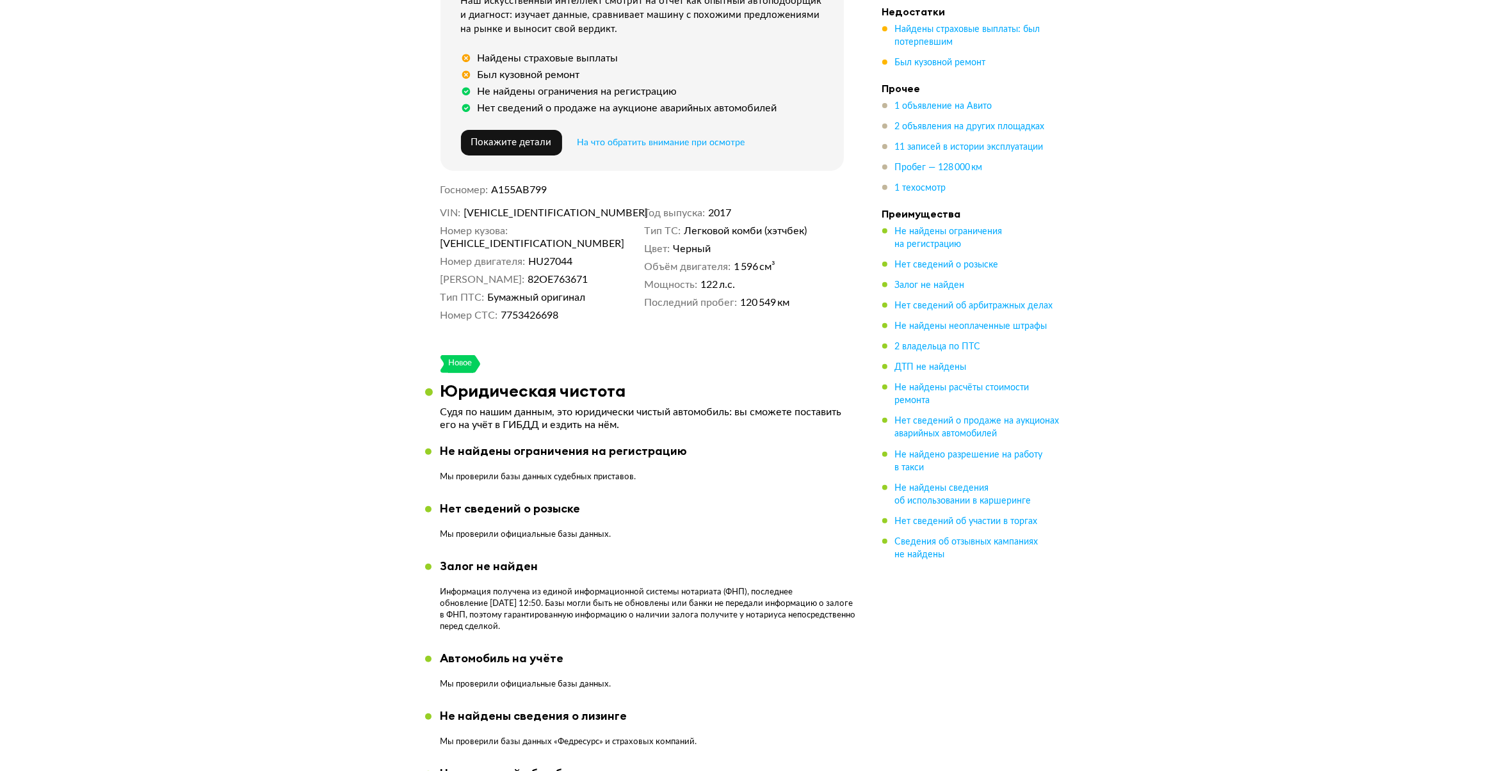
scroll to position [560, 0]
drag, startPoint x: 577, startPoint y: 206, endPoint x: 464, endPoint y: 206, distance: 112.7
click at [464, 206] on dd "Z6FLXXECHLHU27044" at bounding box center [552, 212] width 176 height 13
copy span "Z6FLXXECHLHU27044"
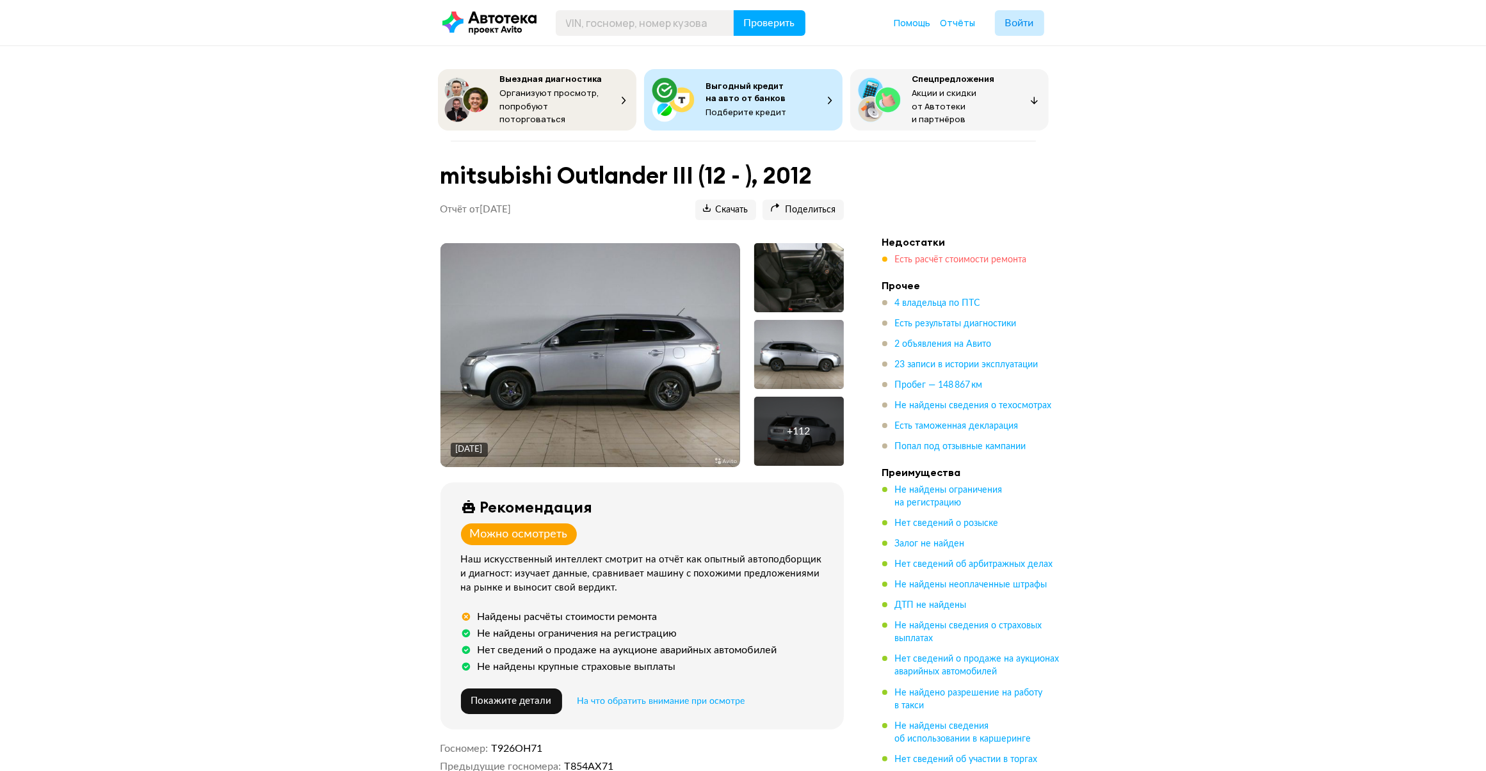
click at [960, 255] on span "Есть расчёт стоимости ремонта" at bounding box center [961, 259] width 132 height 9
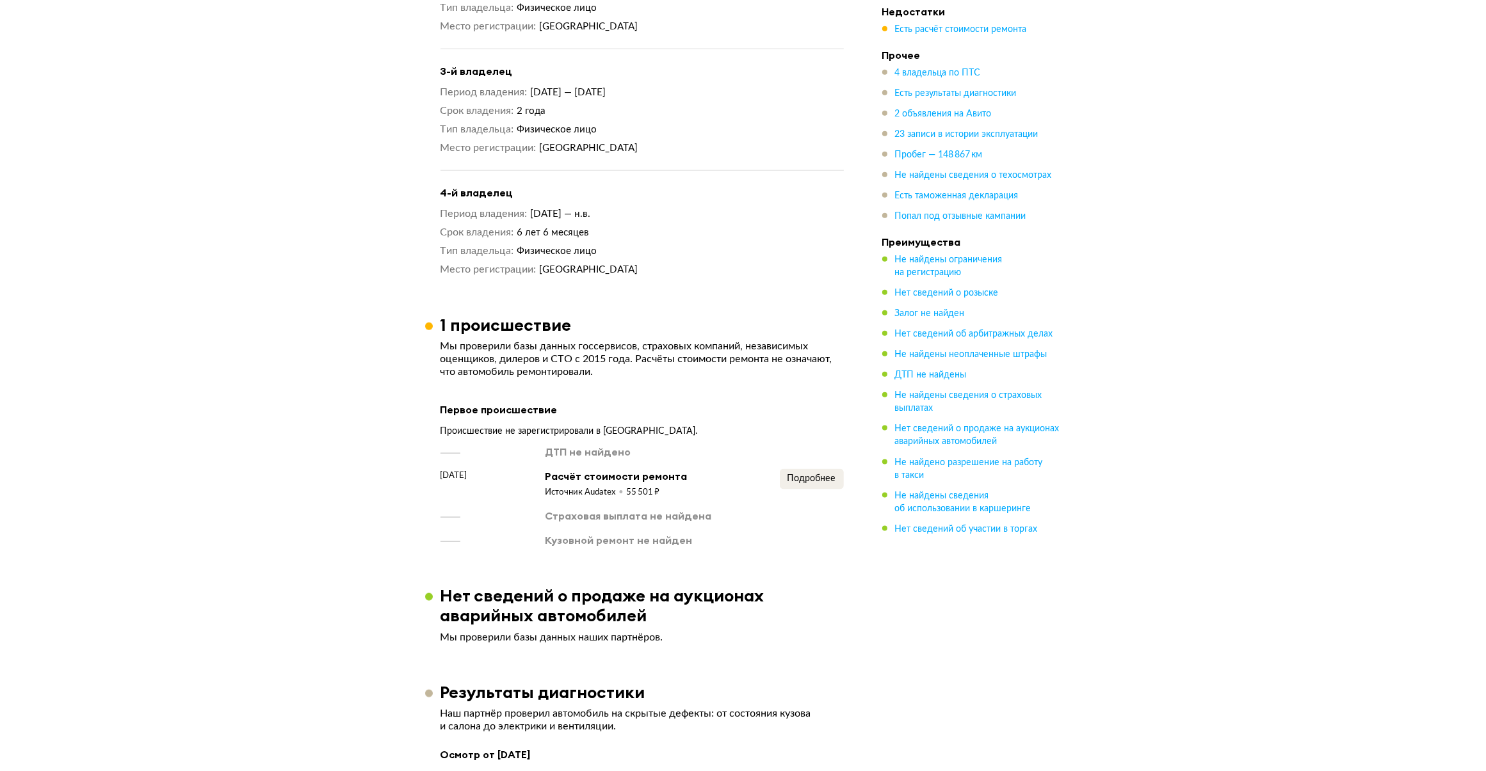
scroll to position [1711, 0]
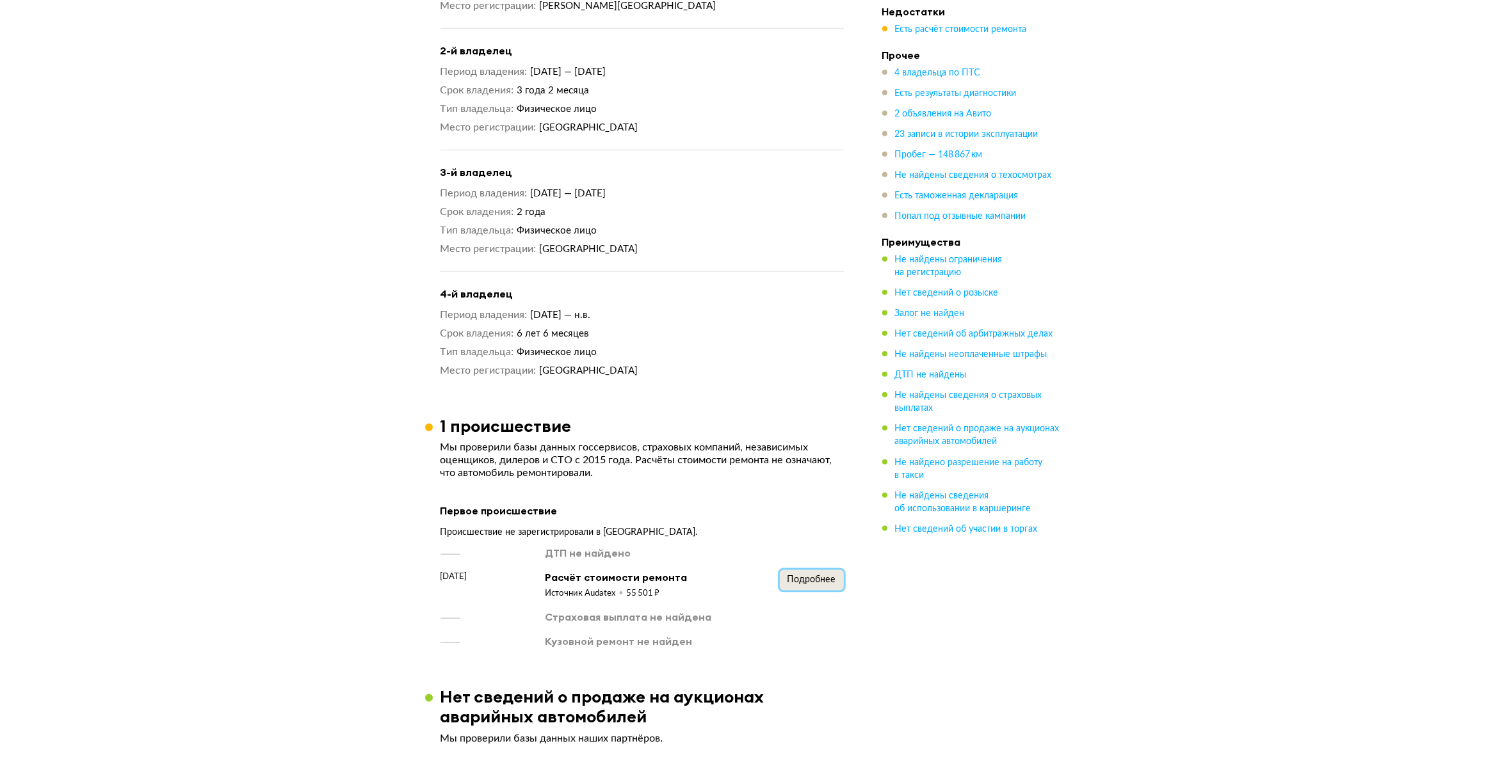
click at [811, 576] on span "Подробнее" at bounding box center [811, 580] width 49 height 9
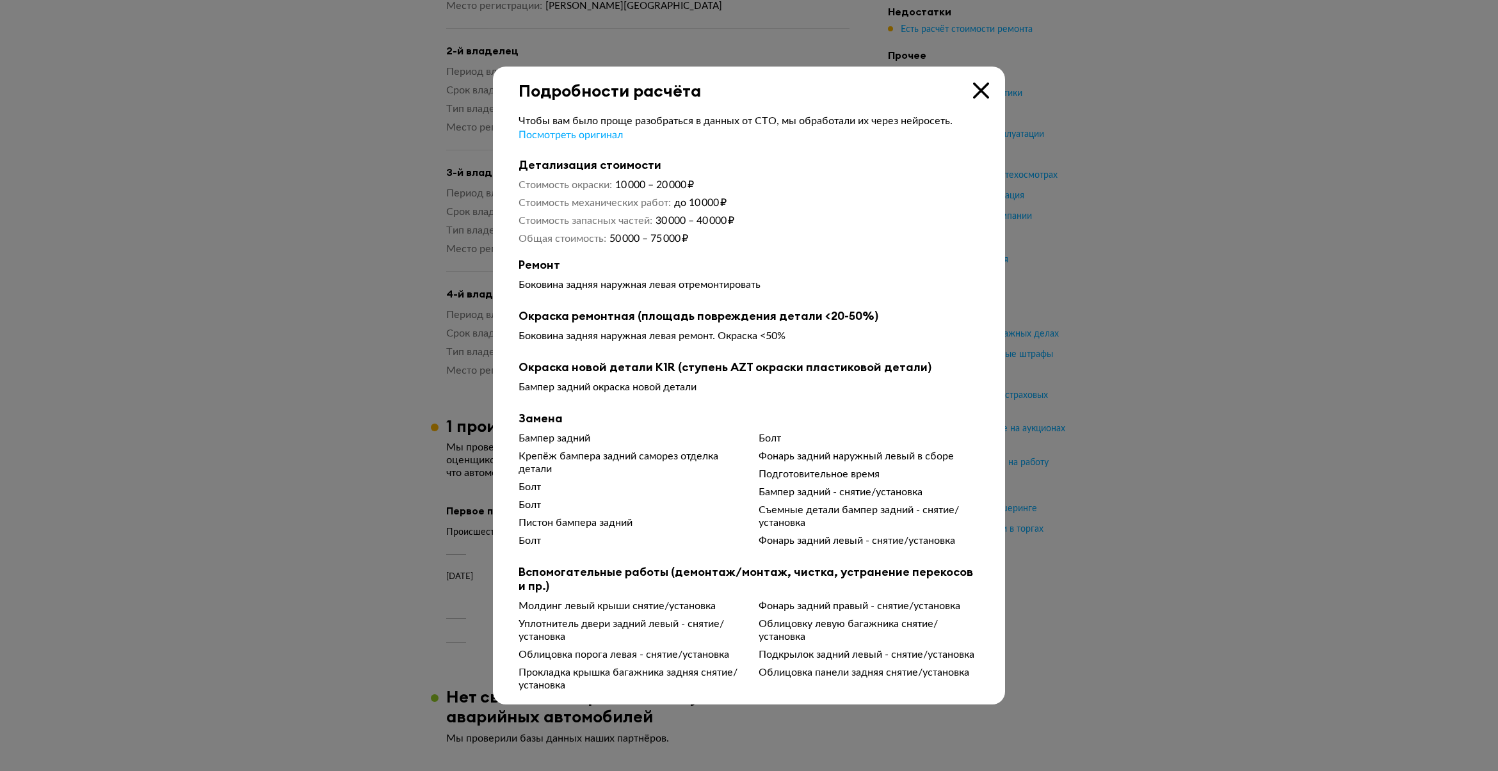
click at [1119, 474] on div at bounding box center [749, 385] width 1498 height 771
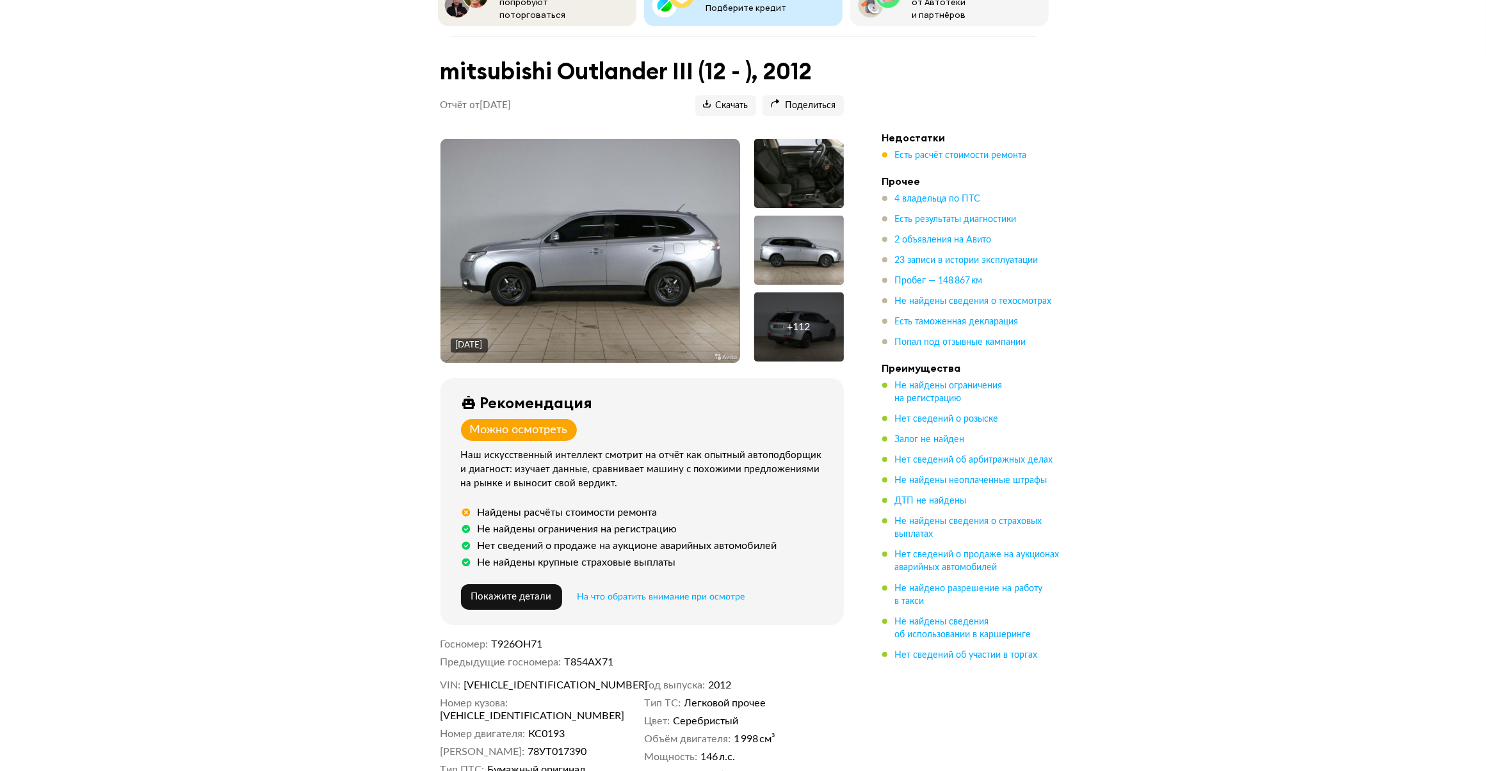
scroll to position [0, 0]
